Goal: Information Seeking & Learning: Learn about a topic

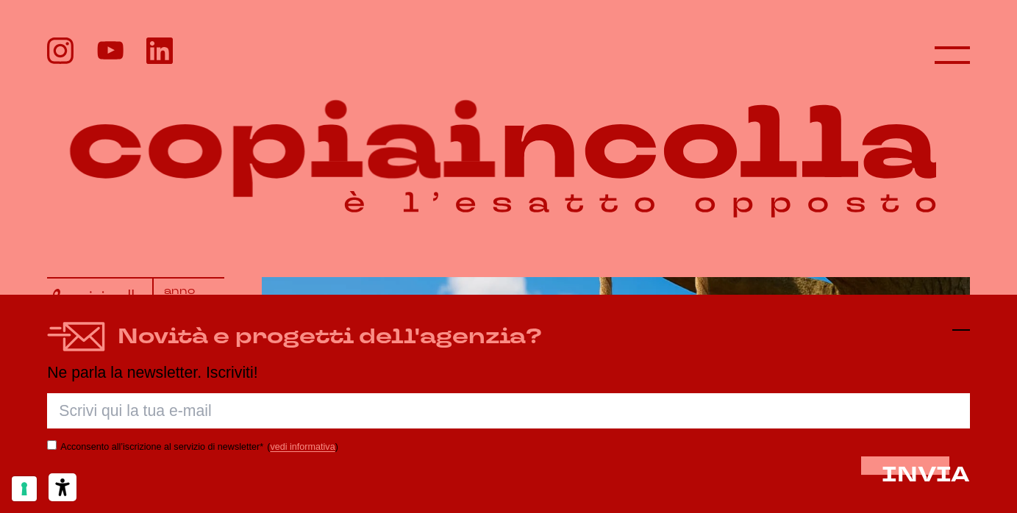
click at [962, 334] on icon at bounding box center [961, 330] width 18 height 18
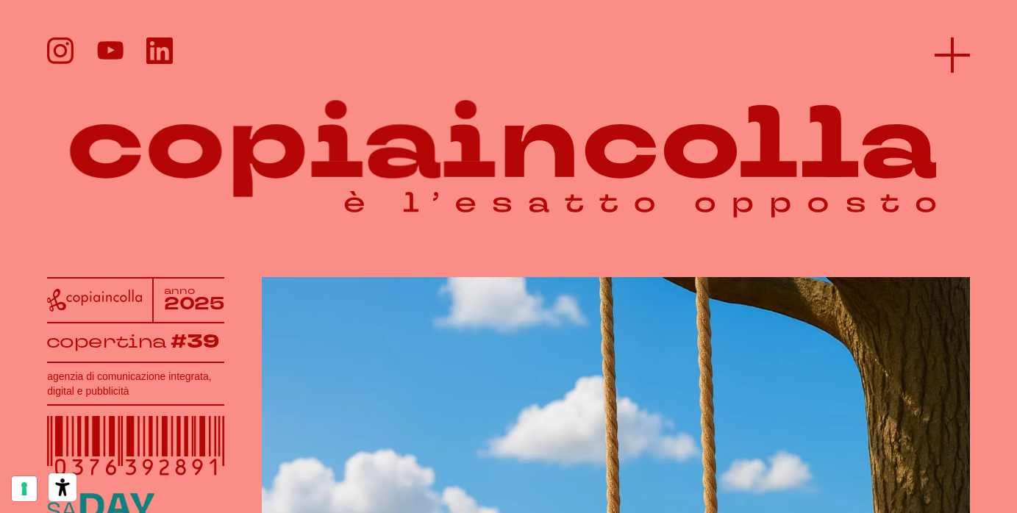
click at [958, 49] on icon at bounding box center [951, 54] width 35 height 35
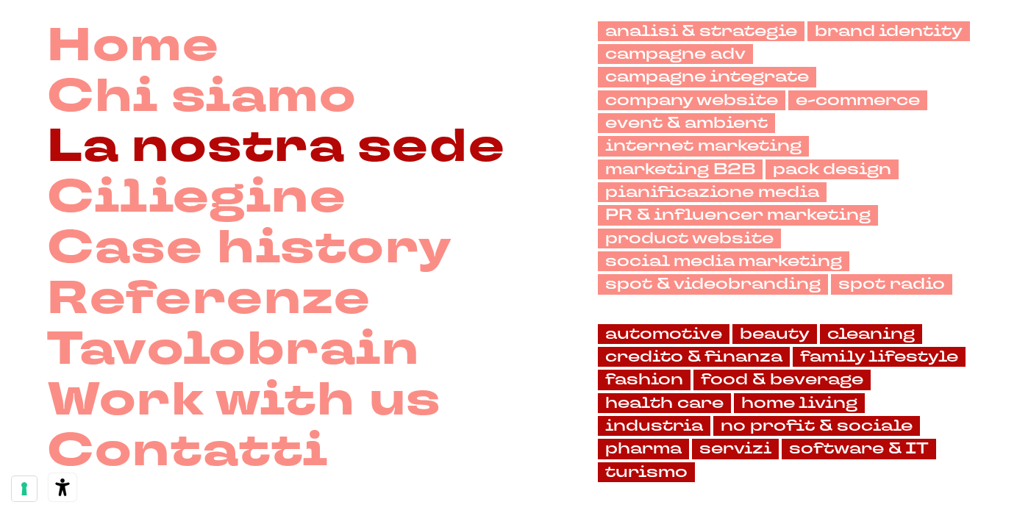
scroll to position [121, 0]
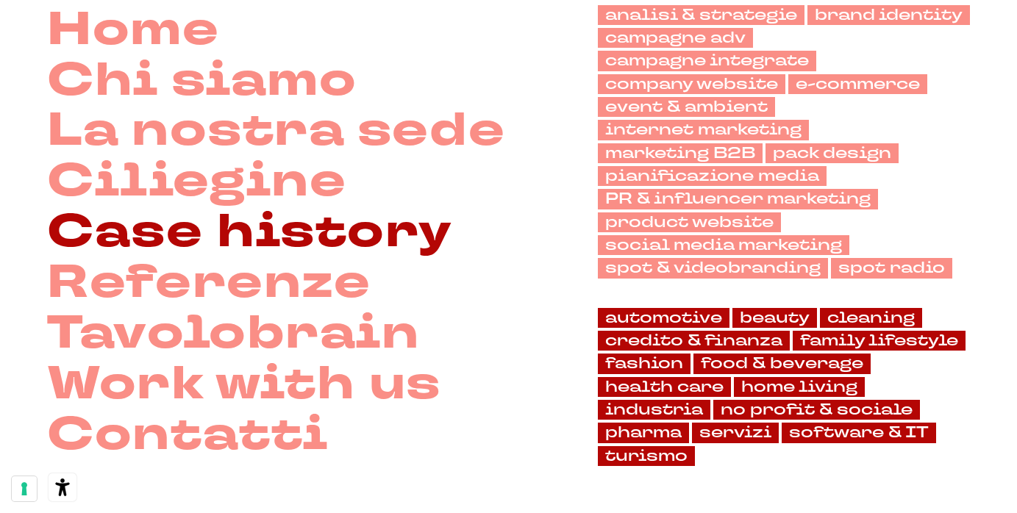
click at [237, 229] on link "Case history" at bounding box center [250, 232] width 406 height 51
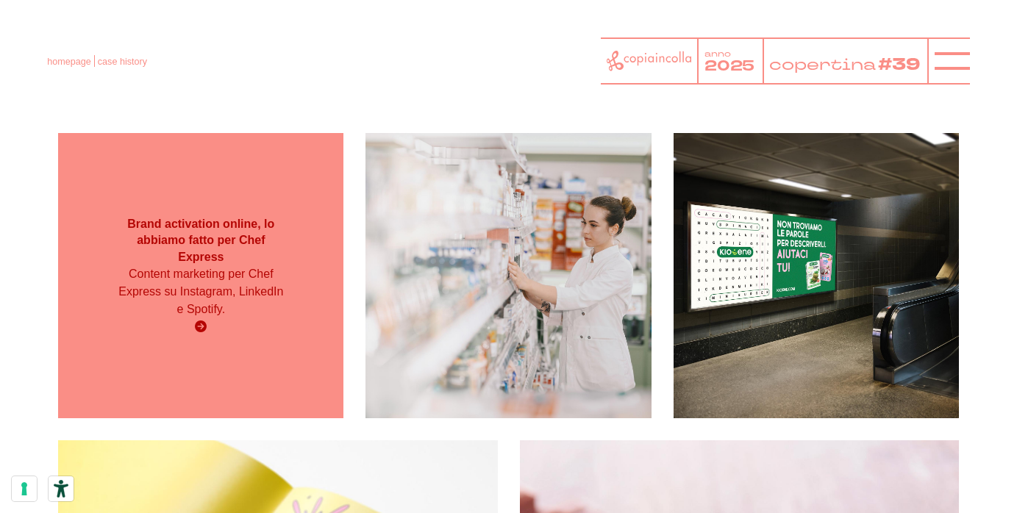
scroll to position [243, 0]
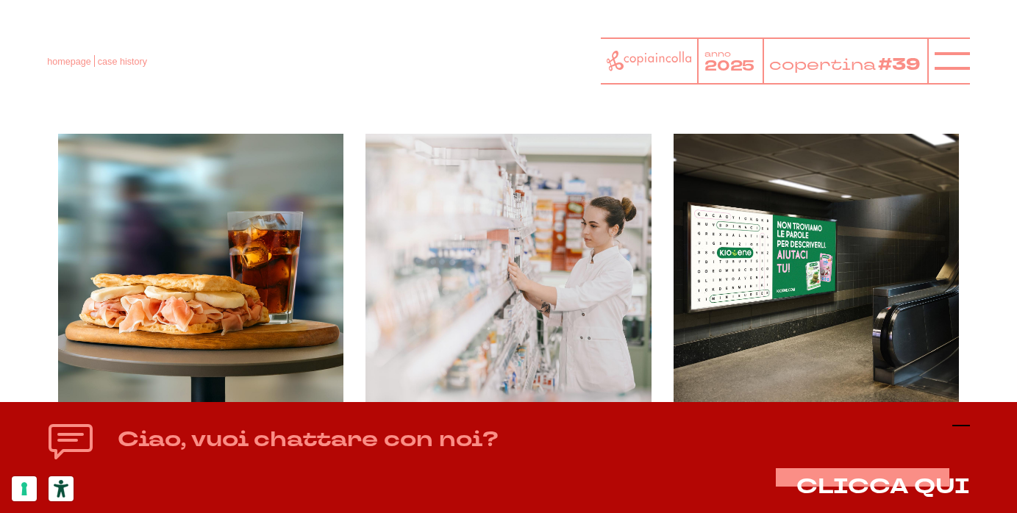
click at [964, 426] on line at bounding box center [961, 426] width 18 height 0
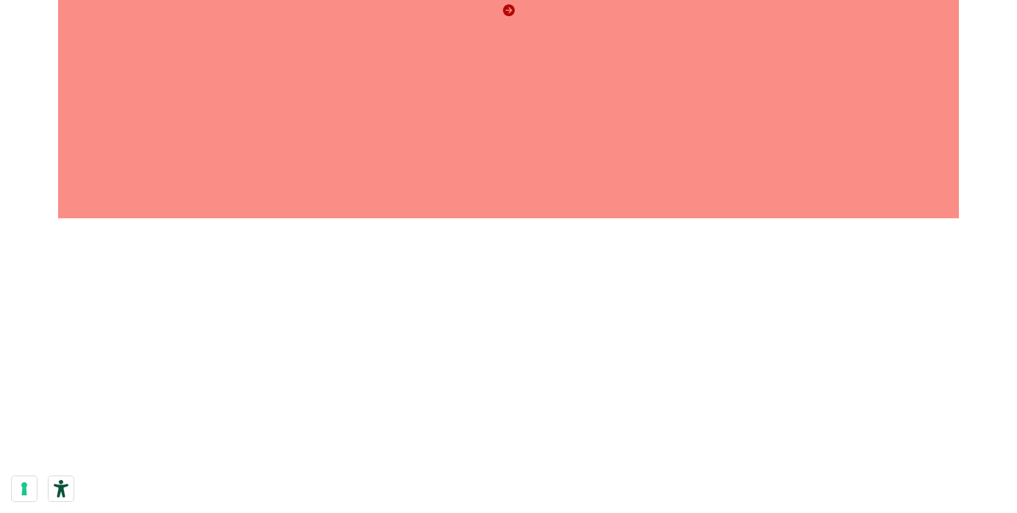
scroll to position [18845, 0]
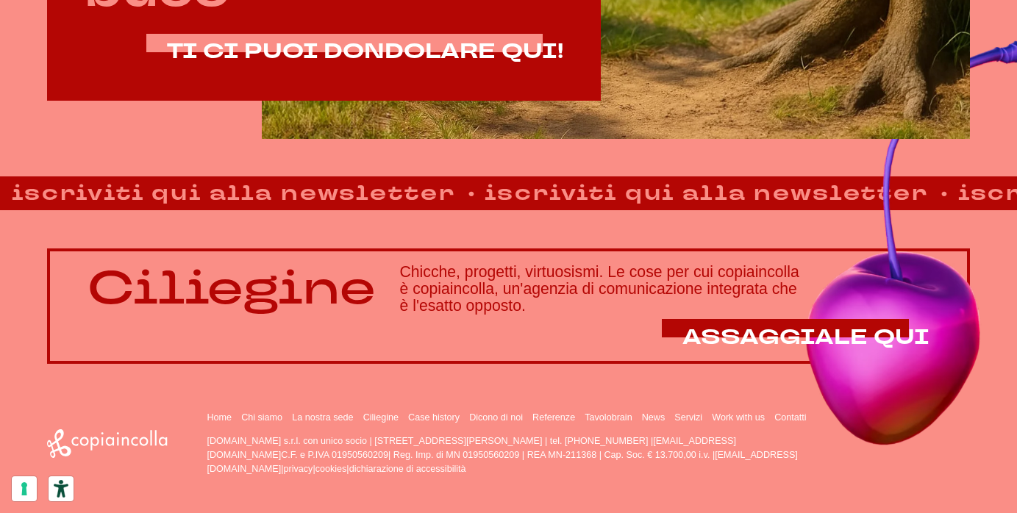
scroll to position [933, 0]
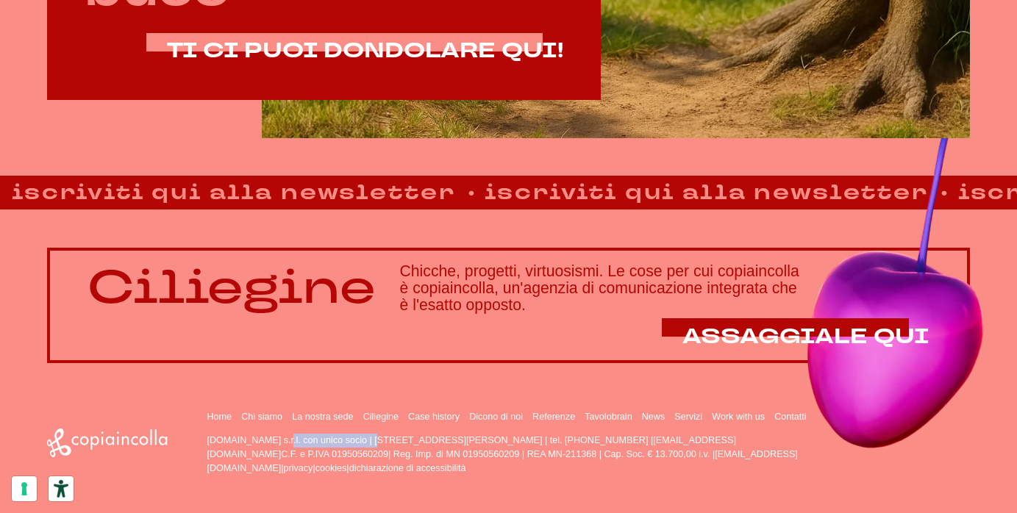
drag, startPoint x: 206, startPoint y: 443, endPoint x: 296, endPoint y: 443, distance: 89.7
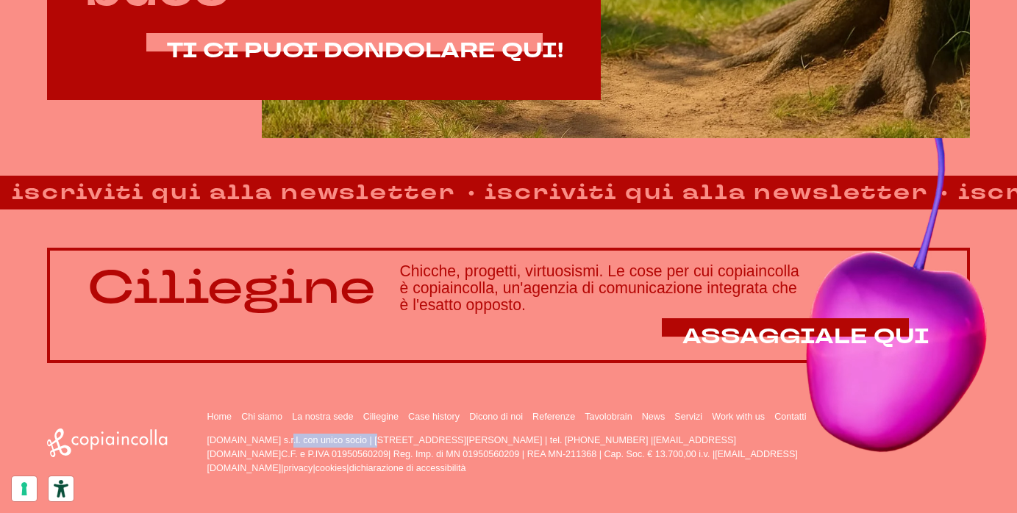
click at [296, 443] on div "Home Chi siamo La nostra sede Ciliegine Case history" at bounding box center [508, 442] width 922 height 65
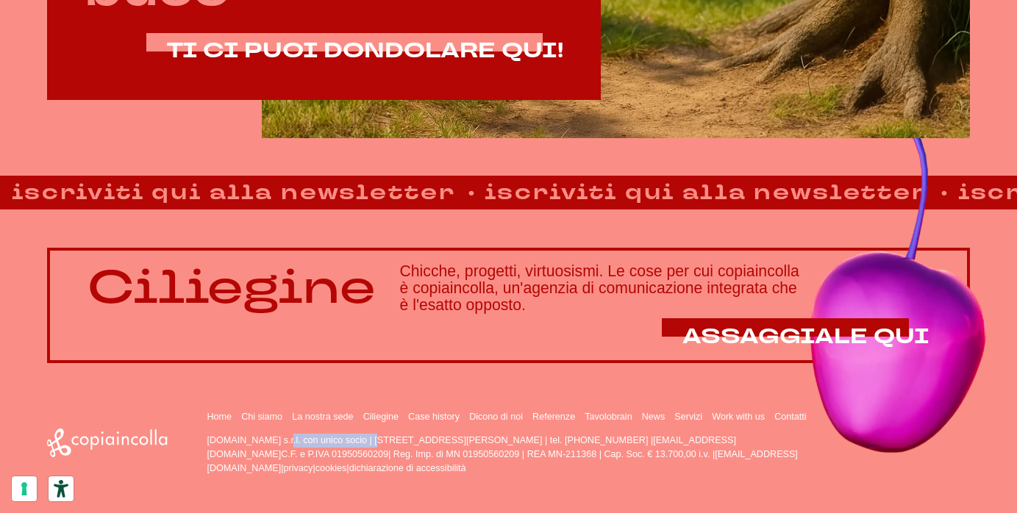
copy p "copiaincolla.com s.r.l."
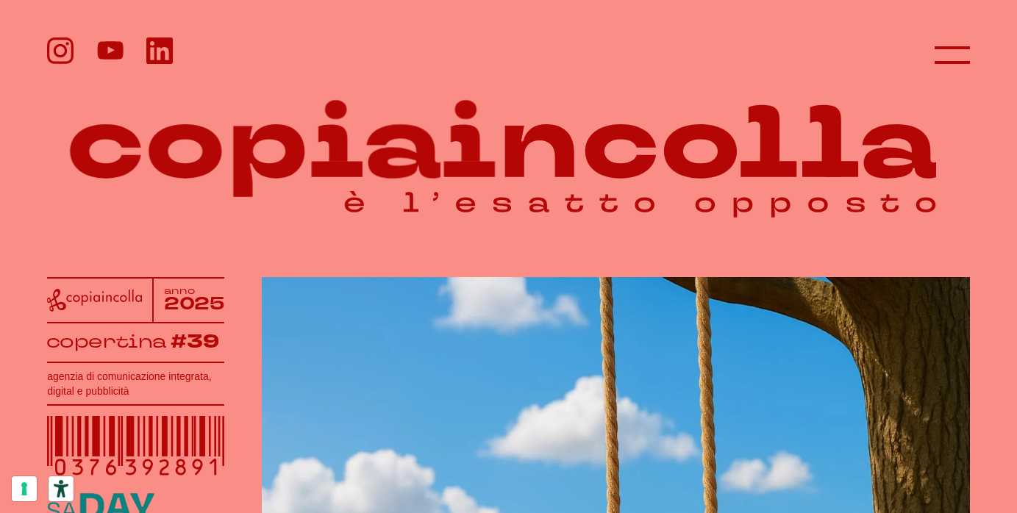
scroll to position [0, 0]
click at [74, 50] on ul at bounding box center [110, 50] width 126 height 26
click at [65, 50] on icon at bounding box center [60, 51] width 12 height 12
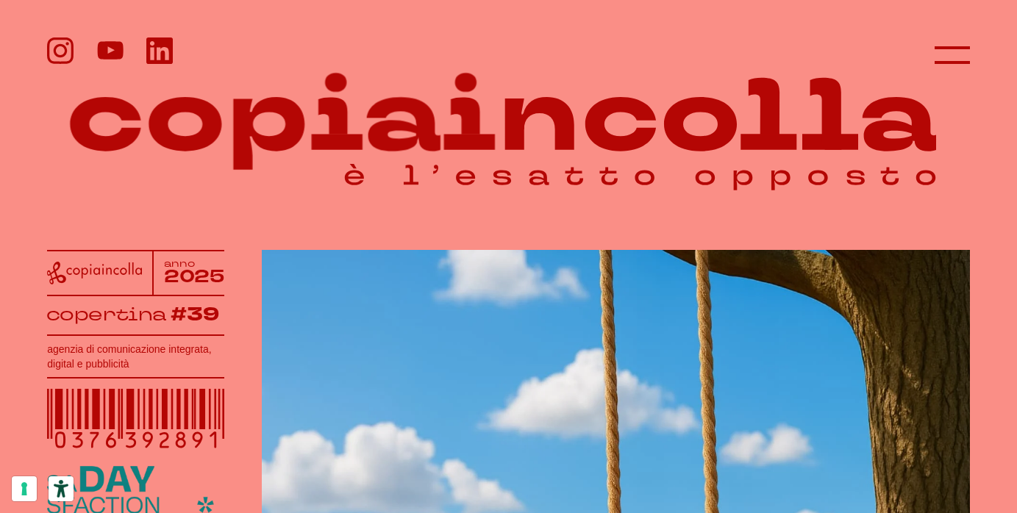
scroll to position [28, 0]
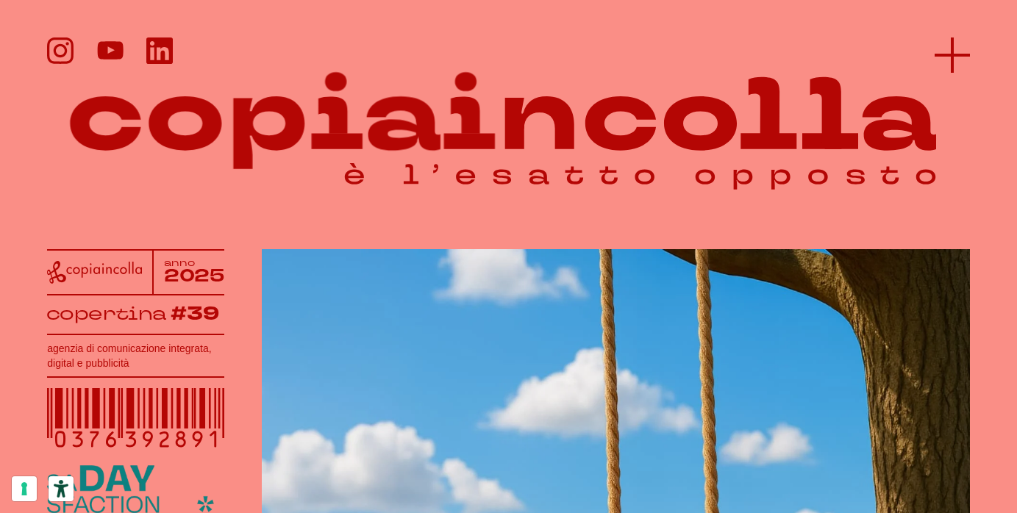
click at [961, 62] on icon at bounding box center [951, 54] width 35 height 35
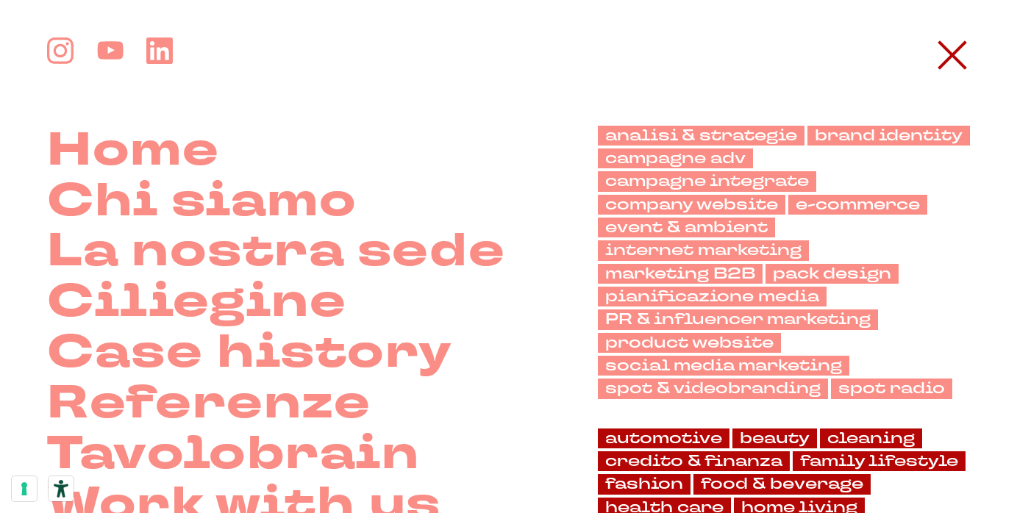
click at [961, 62] on icon at bounding box center [951, 54] width 35 height 35
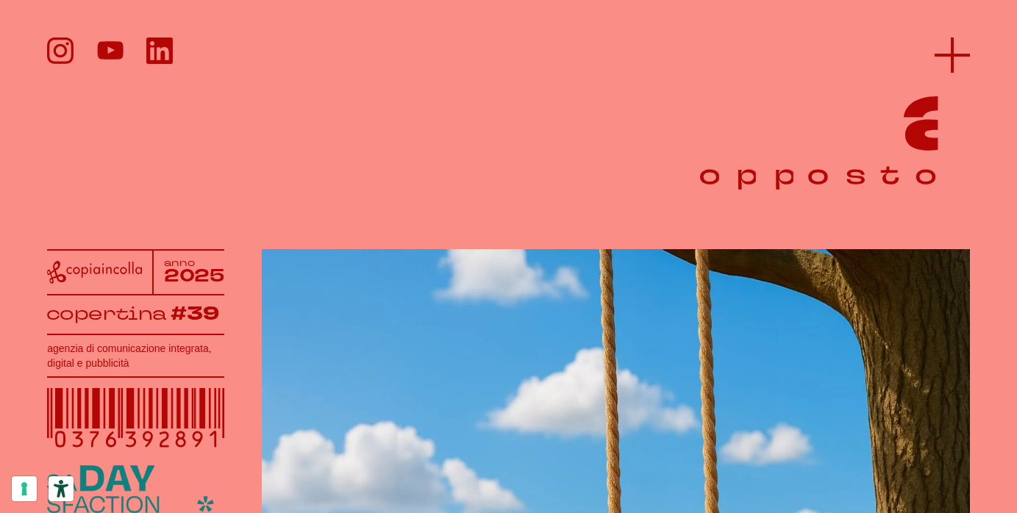
click at [953, 62] on icon at bounding box center [951, 54] width 35 height 35
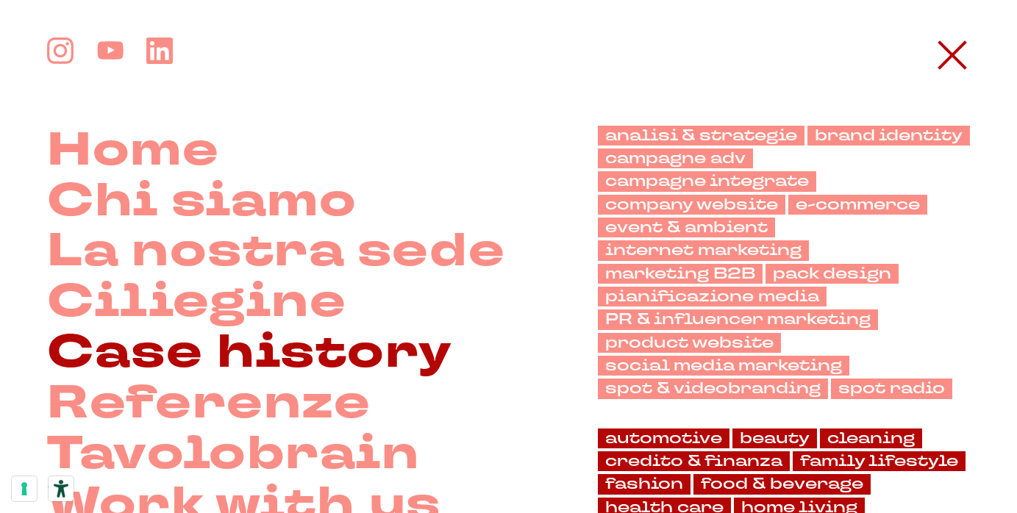
click at [254, 337] on link "Case history" at bounding box center [250, 353] width 406 height 51
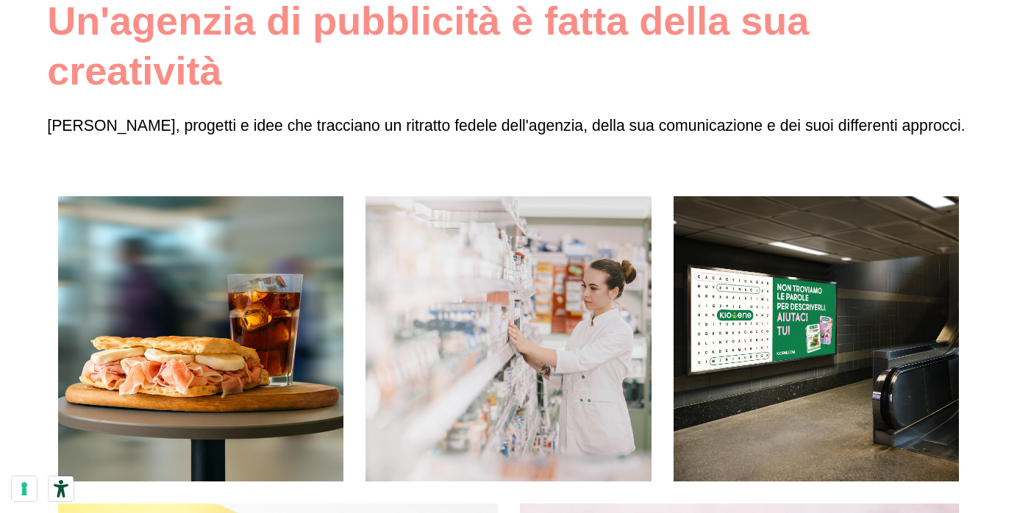
scroll to position [181, 0]
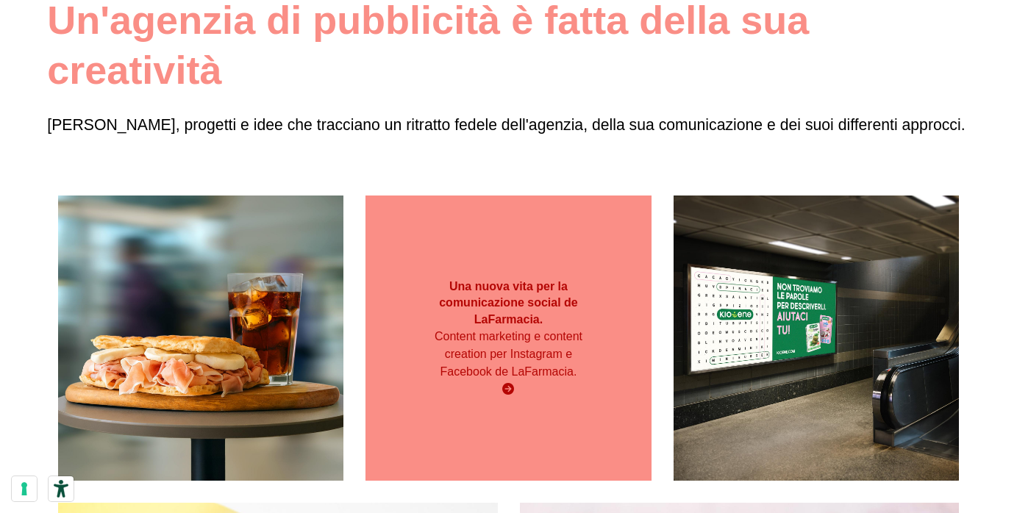
click at [459, 273] on div "Una nuova vita per la comunicazione social de LaFarmacia. Content marketing e c…" at bounding box center [507, 338] width 285 height 135
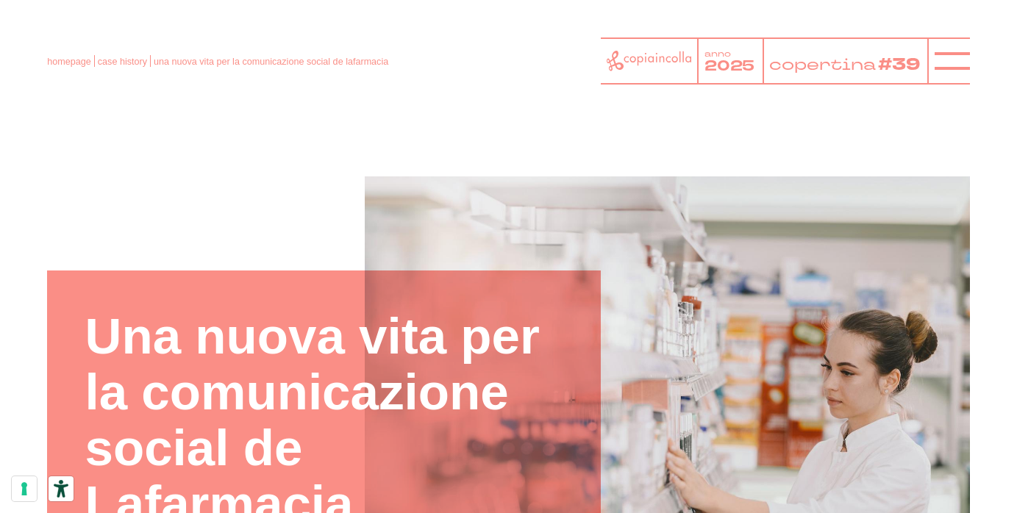
click at [617, 65] on icon at bounding box center [648, 61] width 85 height 21
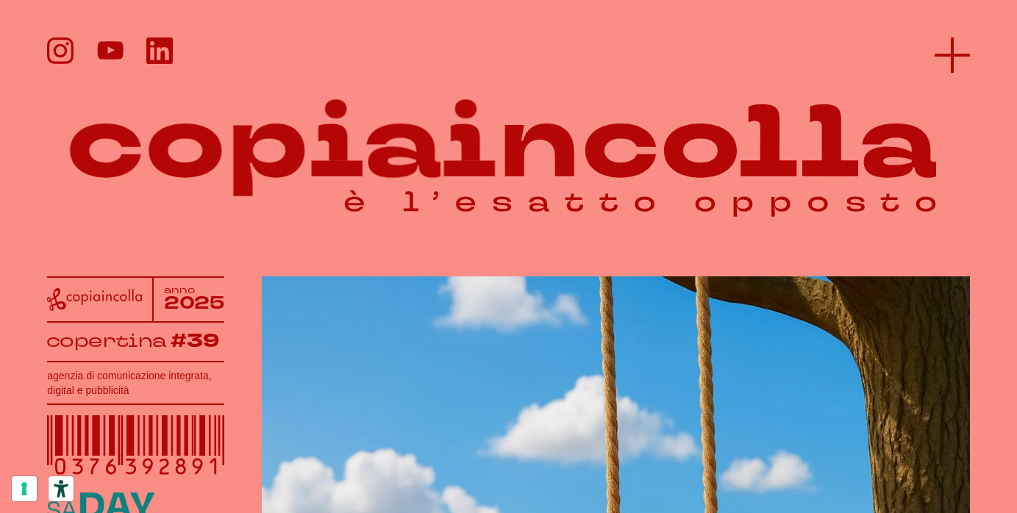
scroll to position [1, 0]
click at [951, 73] on icon at bounding box center [951, 54] width 35 height 35
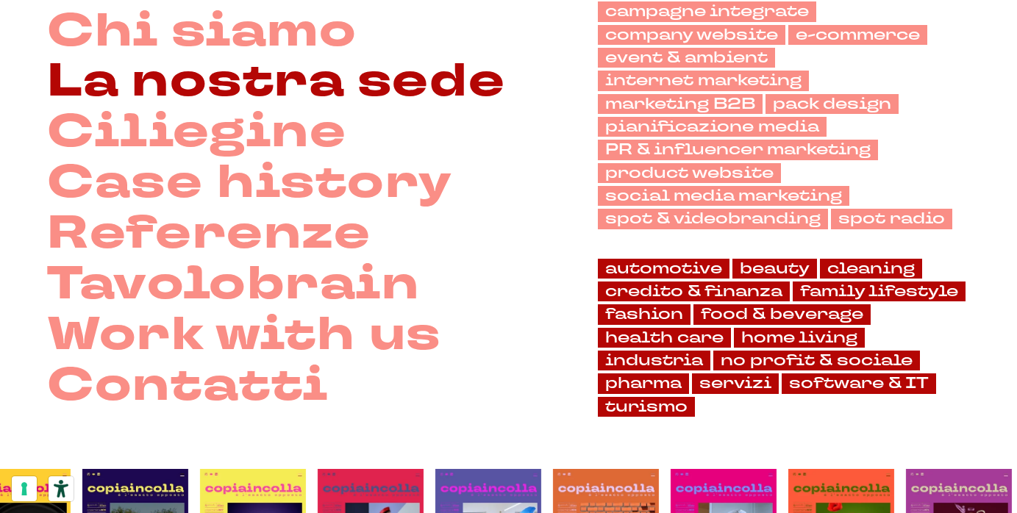
scroll to position [171, 0]
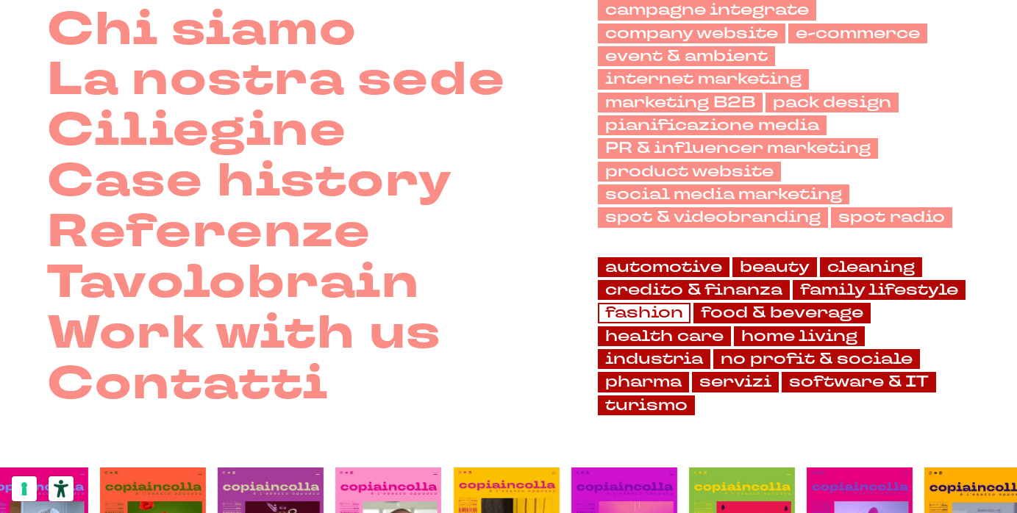
click at [662, 310] on link "fashion" at bounding box center [644, 313] width 93 height 20
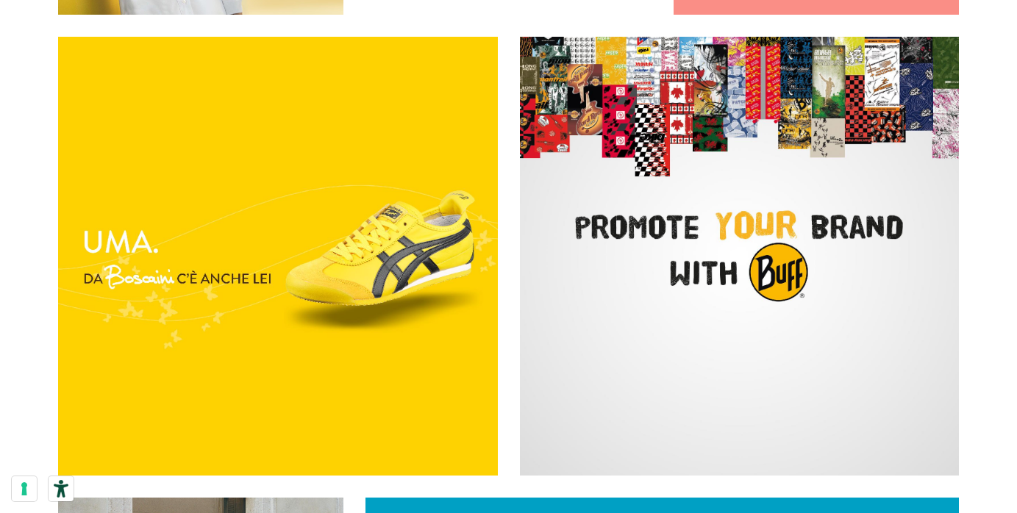
scroll to position [623, 0]
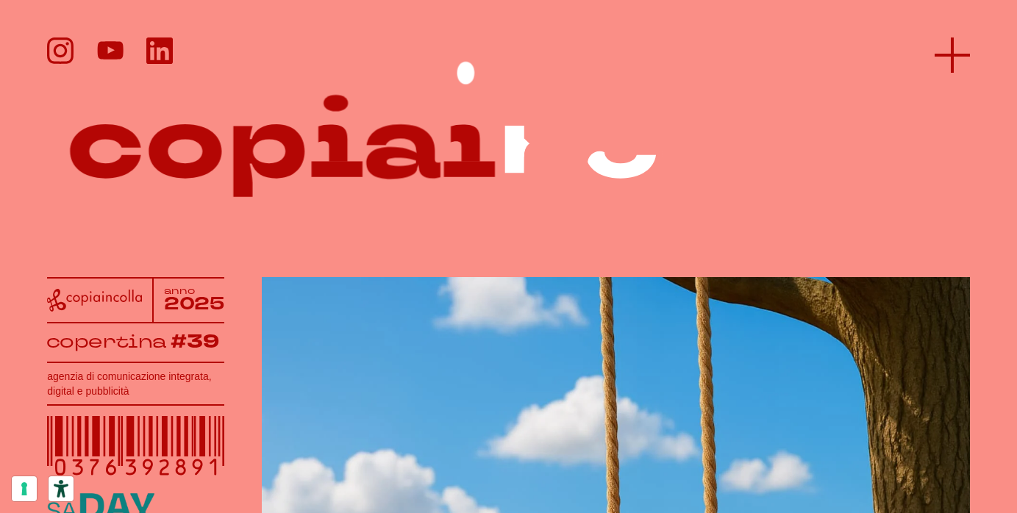
click at [956, 61] on icon at bounding box center [951, 54] width 35 height 35
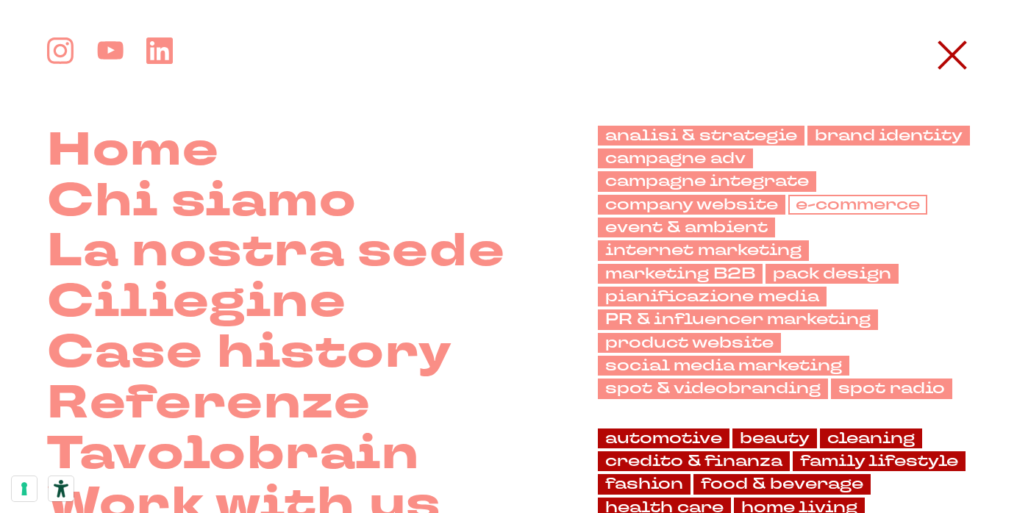
click at [848, 204] on link "e-commerce" at bounding box center [857, 205] width 139 height 20
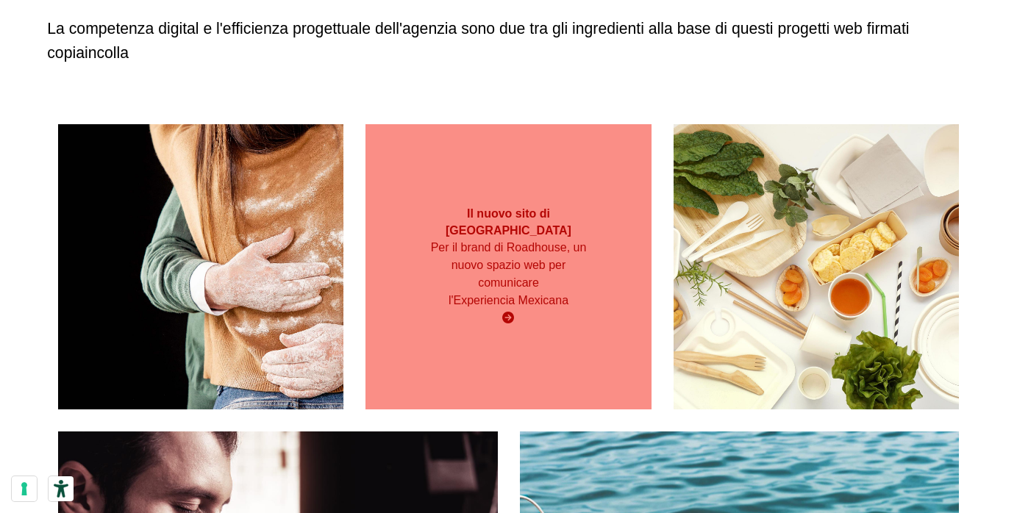
scroll to position [229, 0]
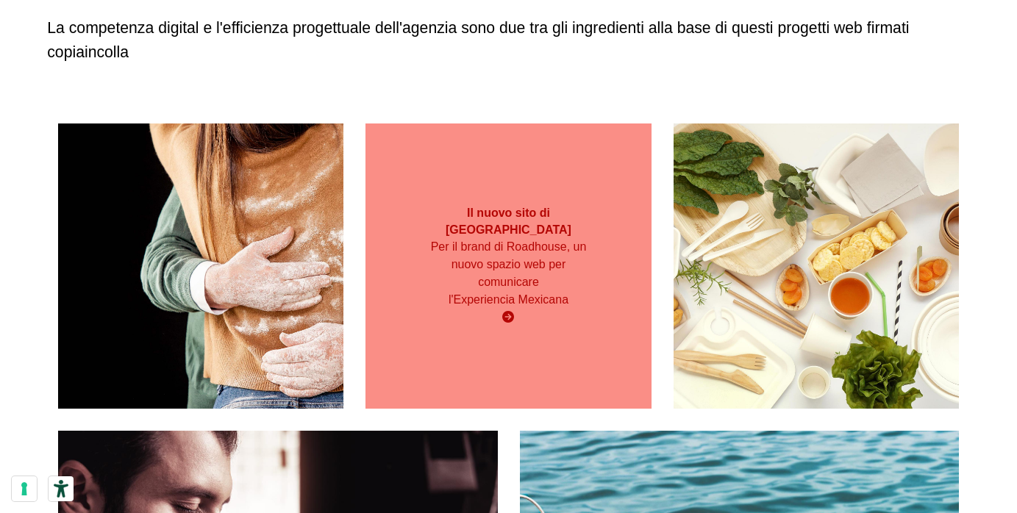
click at [491, 320] on div "Il nuovo sito di [GEOGRAPHIC_DATA] Per il brand di Roadhouse, un nuovo spazio w…" at bounding box center [507, 265] width 285 height 285
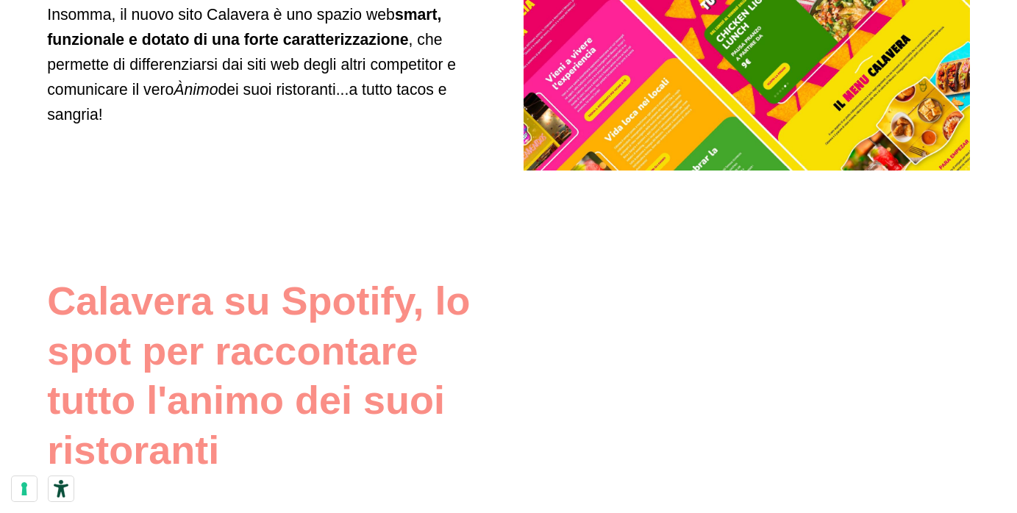
scroll to position [5424, 0]
